Goal: Find specific page/section: Find specific page/section

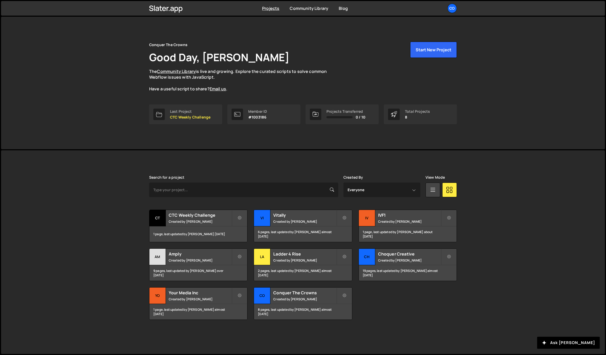
click at [464, 1] on div "Projects [GEOGRAPHIC_DATA] Blog Co Your current team is Conquer The Crowns Proj…" at bounding box center [302, 8] width 323 height 15
click at [454, 4] on div "Co" at bounding box center [451, 8] width 9 height 9
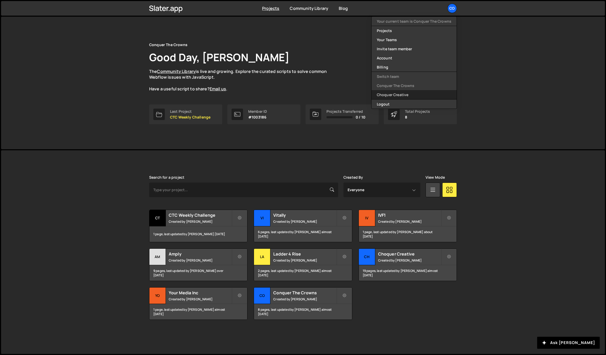
click at [384, 93] on link "Choquer Creative" at bounding box center [414, 94] width 85 height 9
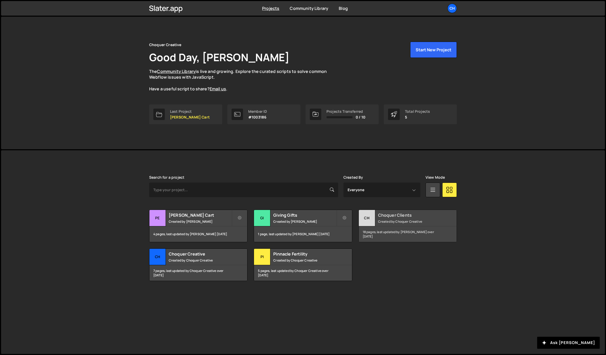
click at [398, 211] on div "Choquer Clients Created by Choquer Creative" at bounding box center [408, 218] width 98 height 16
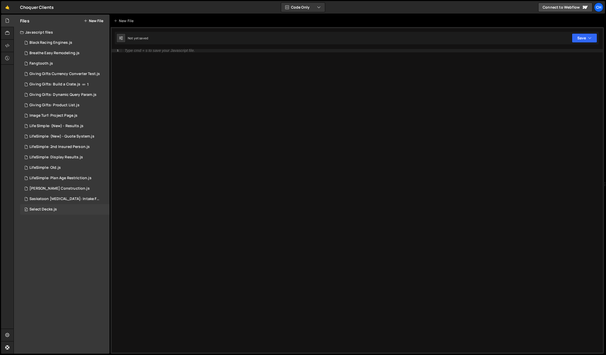
click at [58, 212] on div "0 Select Decks.js 0" at bounding box center [64, 209] width 89 height 10
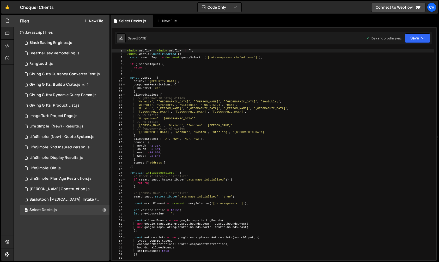
click at [298, 193] on div "window . Webflow = window . Webflow || [ ] ; window . Webflow . push ( function…" at bounding box center [280, 157] width 308 height 217
click at [296, 154] on div "window . Webflow = window . Webflow || [ ] ; window . Webflow . push ( function…" at bounding box center [280, 157] width 308 height 217
click at [285, 150] on div "window . Webflow = window . Webflow || [ ] ; window . Webflow . push ( function…" at bounding box center [280, 157] width 308 height 217
click at [267, 145] on div "window . Webflow = window . Webflow || [ ] ; window . Webflow . push ( function…" at bounding box center [280, 157] width 308 height 217
click at [263, 149] on div "window . Webflow = window . Webflow || [ ] ; window . Webflow . push ( function…" at bounding box center [280, 157] width 308 height 217
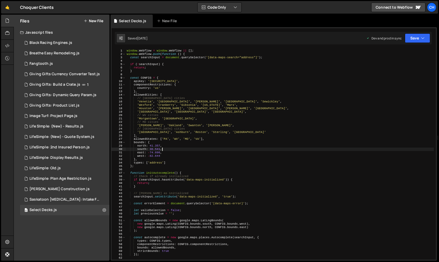
click at [262, 153] on div "window . Webflow = window . Webflow || [ ] ; window . Webflow . push ( function…" at bounding box center [280, 157] width 308 height 217
click at [262, 157] on div "window . Webflow = window . Webflow || [ ] ; window . Webflow . push ( function…" at bounding box center [280, 157] width 308 height 217
click at [238, 128] on div "window . Webflow = window . Webflow || [ ] ; window . Webflow . push ( function…" at bounding box center [280, 157] width 308 height 217
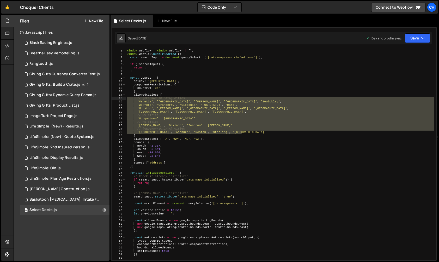
drag, startPoint x: 247, startPoint y: 132, endPoint x: 126, endPoint y: 99, distance: 125.9
click at [126, 99] on div "window . Webflow = window . Webflow || [ ] ; window . Webflow . push ( function…" at bounding box center [280, 157] width 308 height 217
type textarea "// PA cities 'Venetia', 'Pittsburgh', 'McMurray', 'Canonsburg', 'Sewickley',"
